Goal: Check status

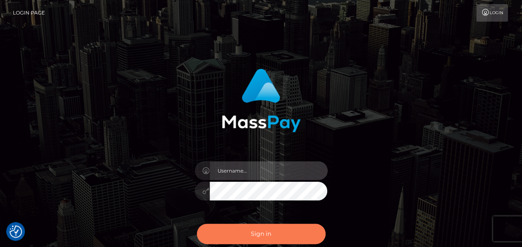
type input "india.of"
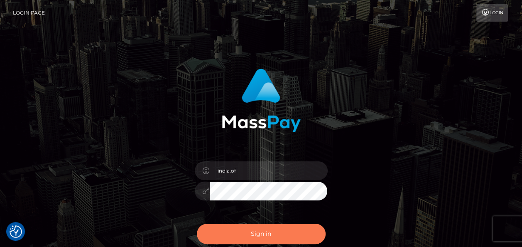
click at [296, 228] on button "Sign in" at bounding box center [261, 234] width 129 height 20
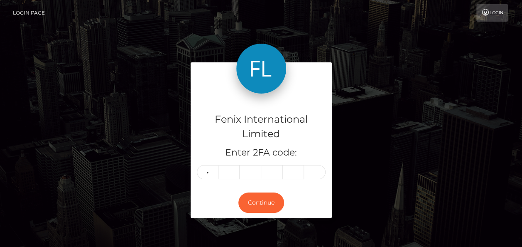
type input "7"
type input "3"
type input "4"
type input "7"
type input "6"
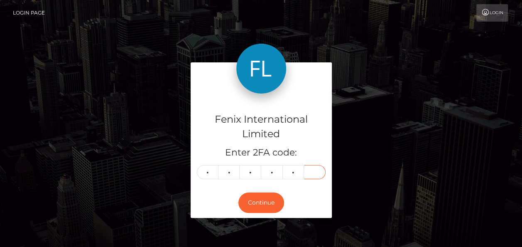
type input "9"
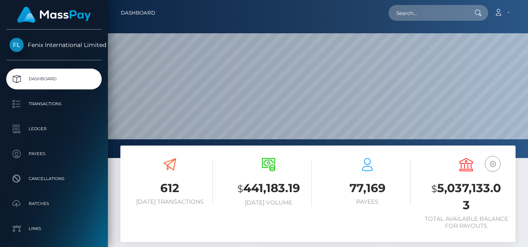
scroll to position [147, 123]
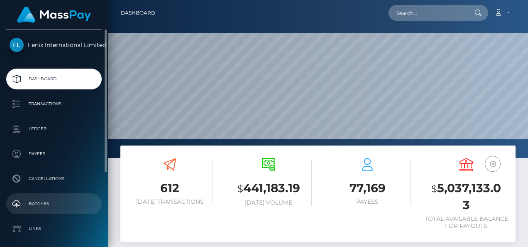
click at [88, 203] on p "Batches" at bounding box center [54, 203] width 89 height 12
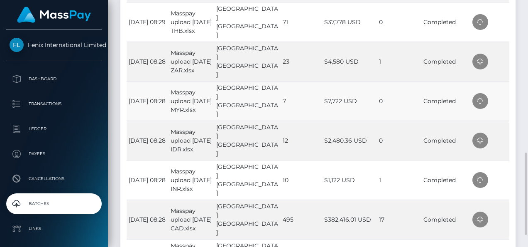
scroll to position [332, 0]
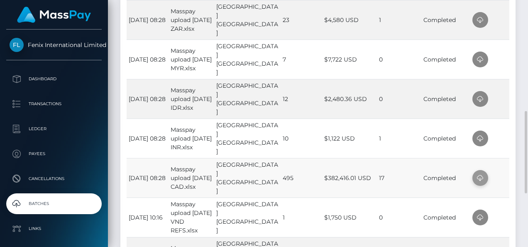
click at [477, 178] on icon at bounding box center [481, 178] width 10 height 10
click at [507, 136] on td at bounding box center [490, 137] width 39 height 39
click at [480, 138] on icon at bounding box center [481, 138] width 10 height 10
click at [511, 97] on div "Time File Name Uploaded By Total No. Txns Total Amount Processed Errors Status …" at bounding box center [318, 109] width 396 height 464
click at [473, 98] on span at bounding box center [481, 99] width 16 height 16
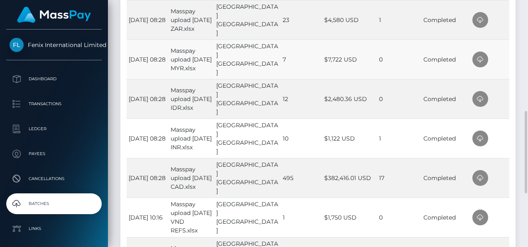
click at [501, 57] on td at bounding box center [490, 58] width 39 height 39
click at [479, 60] on icon at bounding box center [481, 59] width 10 height 10
click at [500, 27] on td at bounding box center [490, 19] width 39 height 39
click at [480, 20] on icon at bounding box center [481, 20] width 10 height 10
click at [512, 20] on div "Time File Name Uploaded By Total No. Txns Total Amount Processed Errors Status …" at bounding box center [318, 109] width 396 height 464
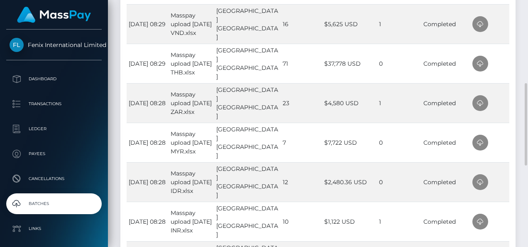
scroll to position [208, 0]
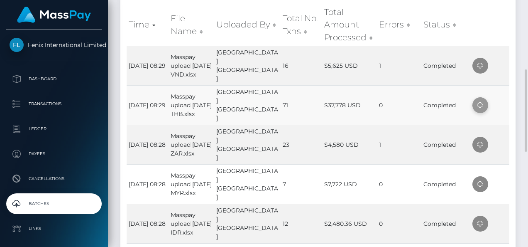
click at [480, 100] on icon at bounding box center [481, 105] width 10 height 10
click at [506, 67] on td at bounding box center [490, 65] width 39 height 39
click at [482, 65] on icon at bounding box center [481, 66] width 10 height 10
click at [499, 24] on th at bounding box center [490, 25] width 39 height 42
